Goal: Task Accomplishment & Management: Complete application form

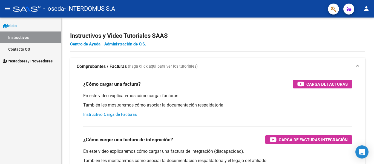
click at [35, 27] on link "Inicio" at bounding box center [30, 26] width 61 height 12
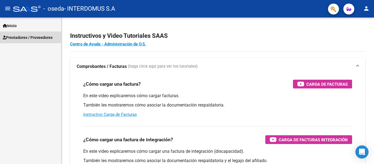
click at [33, 36] on span "Prestadores / Proveedores" at bounding box center [28, 38] width 50 height 6
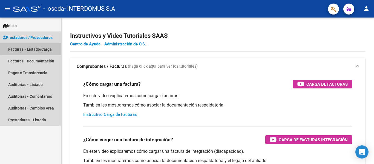
click at [37, 48] on link "Facturas - Listado/Carga" at bounding box center [30, 49] width 61 height 12
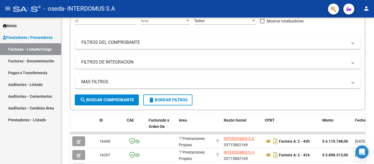
scroll to position [55, 0]
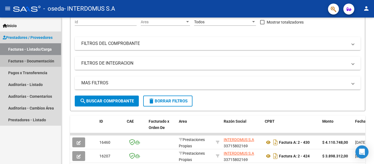
click at [33, 61] on link "Facturas - Documentación" at bounding box center [30, 61] width 61 height 12
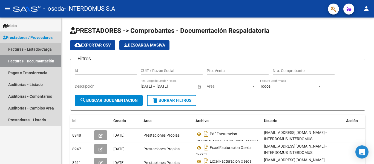
click at [41, 50] on link "Facturas - Listado/Carga" at bounding box center [30, 49] width 61 height 12
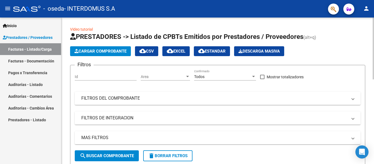
click at [110, 51] on span "Cargar Comprobante" at bounding box center [101, 51] width 52 height 5
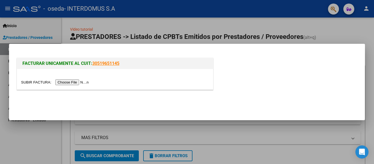
click at [78, 82] on input "file" at bounding box center [55, 82] width 69 height 6
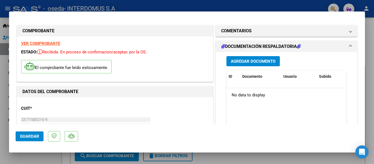
click at [260, 46] on h1 "DOCUMENTACIÓN RESPALDATORIA" at bounding box center [260, 46] width 79 height 7
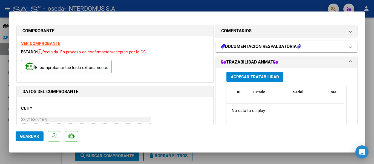
click at [238, 48] on h1 "DOCUMENTACIÓN RESPALDATORIA" at bounding box center [260, 46] width 79 height 7
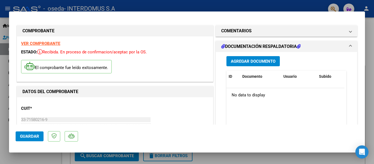
click at [237, 59] on span "Agregar Documento" at bounding box center [253, 61] width 45 height 5
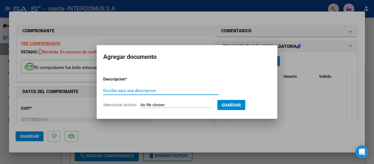
click at [155, 90] on input "Escriba aquí una descripcion" at bounding box center [161, 90] width 116 height 5
type input "p"
type input "PDF Facturacion [DATE]"
click at [170, 102] on form "Descripcion * PDF Facturacion [DATE] Escriba aquí una descripcion Seleccionar A…" at bounding box center [187, 92] width 168 height 40
click at [170, 104] on input "Seleccionar Archivo" at bounding box center [177, 105] width 73 height 5
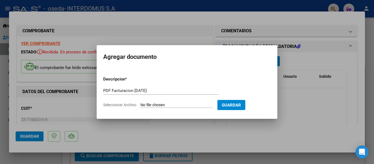
type input "C:\fakepath\PDF Oseda [DATE].pdf"
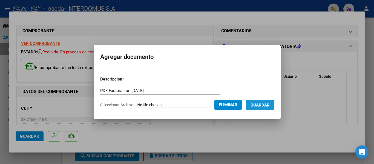
click at [270, 105] on span "Guardar" at bounding box center [260, 105] width 19 height 5
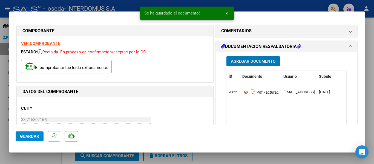
click at [258, 61] on span "Agregar Documento" at bounding box center [253, 61] width 45 height 5
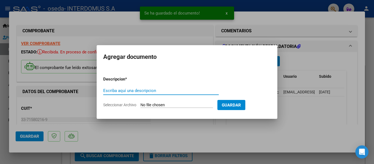
click at [167, 90] on input "Escriba aquí una descripcion" at bounding box center [161, 90] width 116 height 5
type input "e"
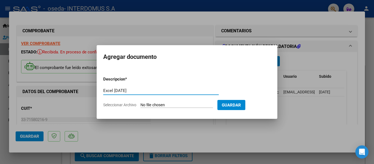
type input "Excel [DATE]"
click at [175, 102] on form "Descripcion * Excel [DATE] Escriba aquí una descripcion Seleccionar Archivo Gua…" at bounding box center [187, 92] width 168 height 40
click at [173, 106] on input "Seleccionar Archivo" at bounding box center [177, 105] width 73 height 5
type input "C:\fakepath\Excel Oseda [DATE].xlsx"
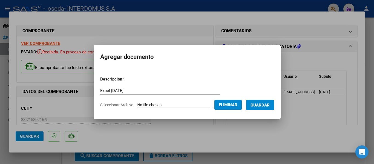
click at [263, 103] on span "Guardar" at bounding box center [260, 105] width 19 height 5
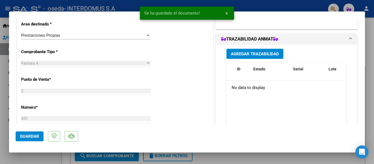
scroll to position [137, 0]
click at [29, 136] on span "Guardar" at bounding box center [29, 136] width 19 height 5
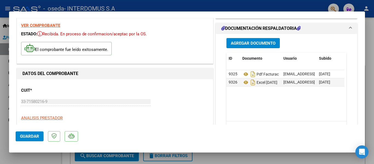
scroll to position [0, 0]
